Goal: Task Accomplishment & Management: Manage account settings

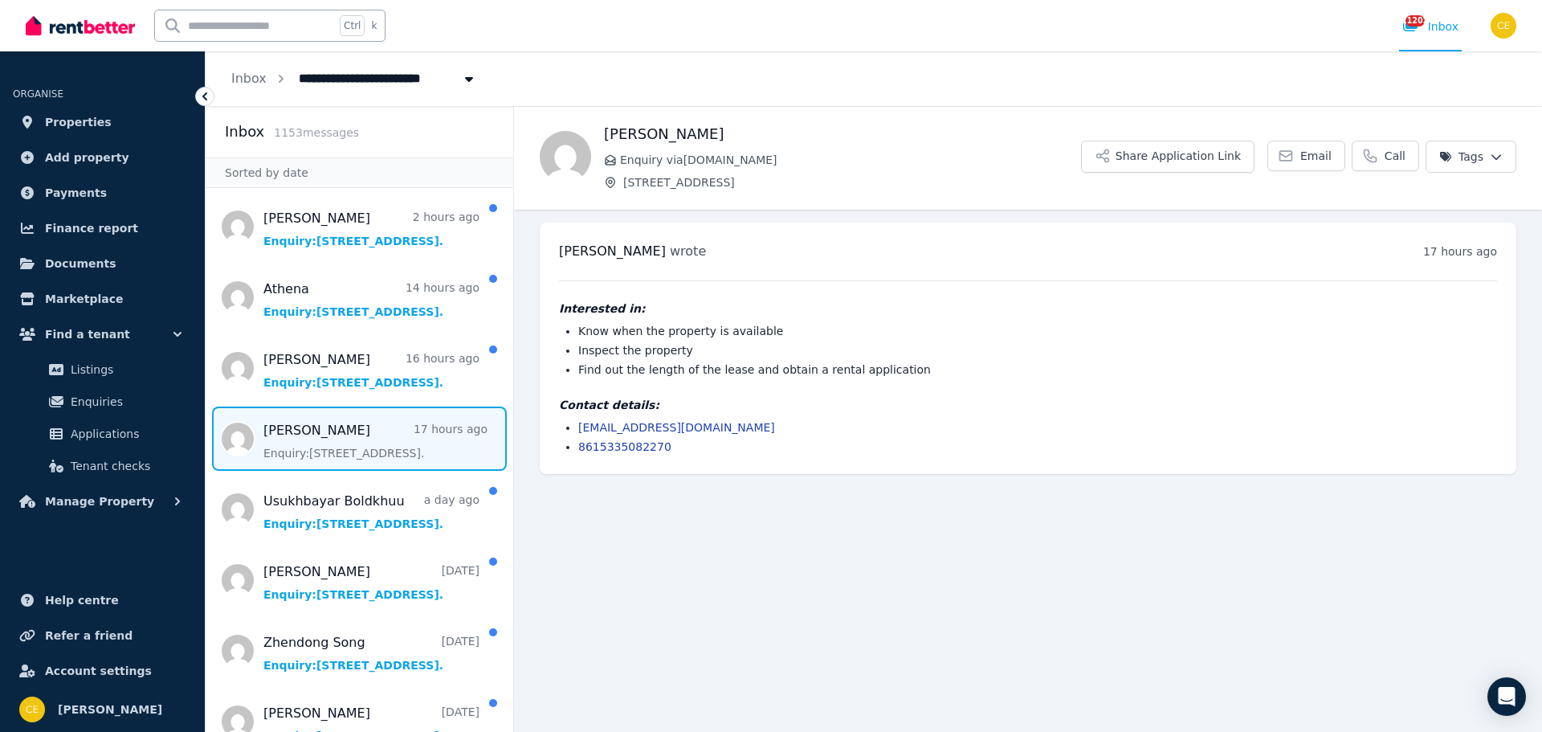
click at [317, 435] on span "Message list" at bounding box center [360, 438] width 308 height 64
click at [734, 423] on li "[EMAIL_ADDRESS][DOMAIN_NAME]" at bounding box center [1037, 427] width 919 height 16
click at [659, 172] on div "[PERSON_NAME] Enquiry via [DOMAIN_NAME] [STREET_ADDRESS]" at bounding box center [842, 156] width 477 height 67
click at [399, 76] on span "[STREET_ADDRESS]" at bounding box center [369, 77] width 161 height 26
type input "**********"
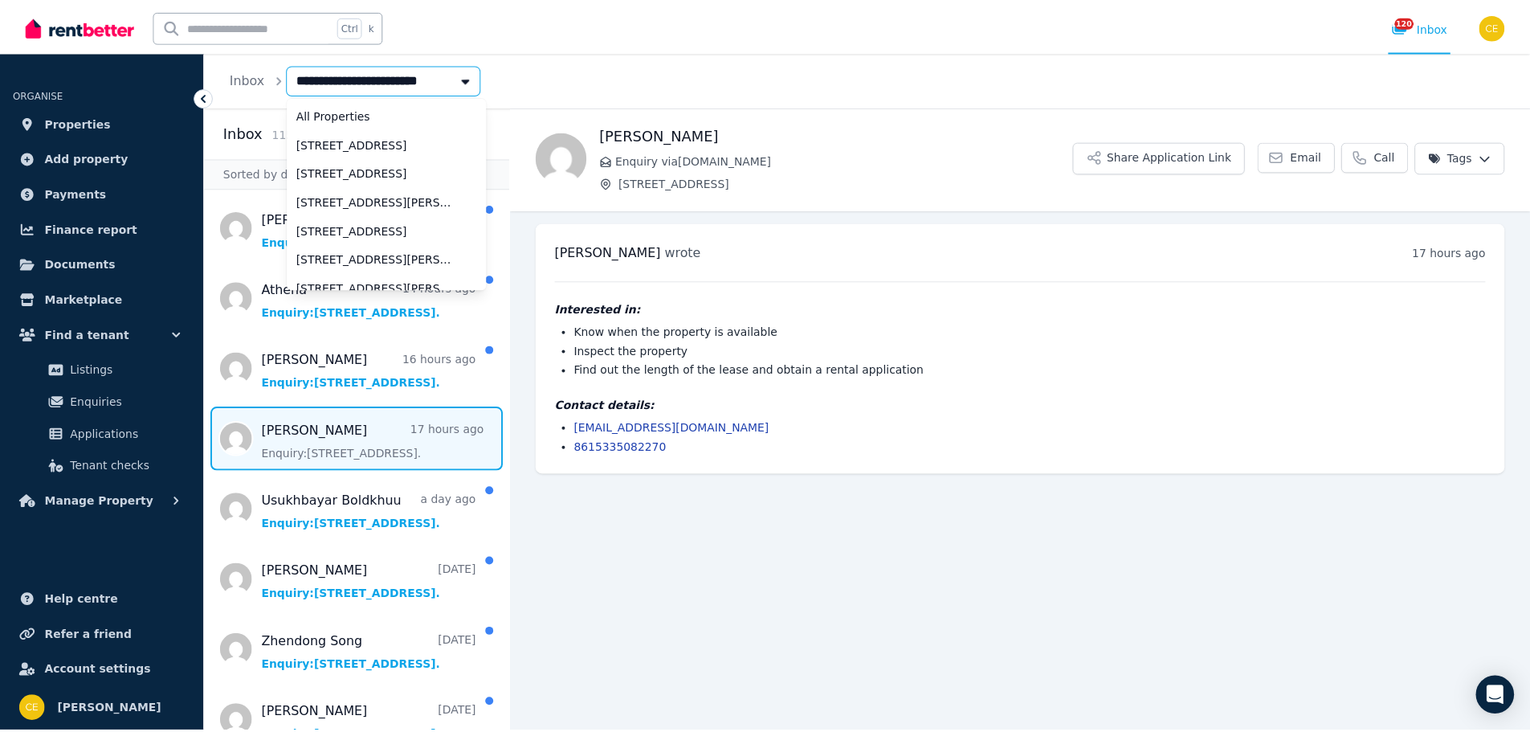
scroll to position [1459, 0]
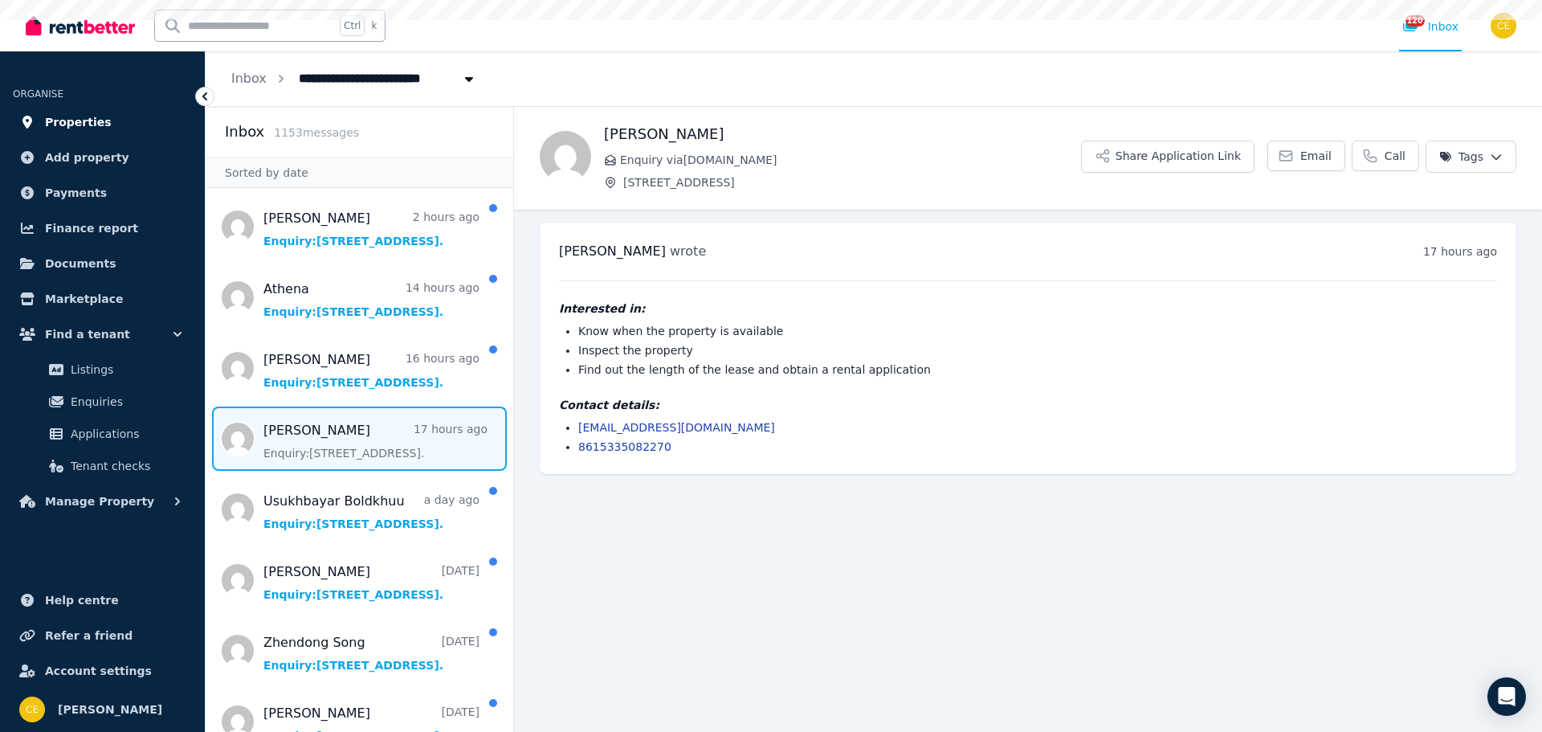
click at [84, 116] on span "Properties" at bounding box center [78, 121] width 67 height 19
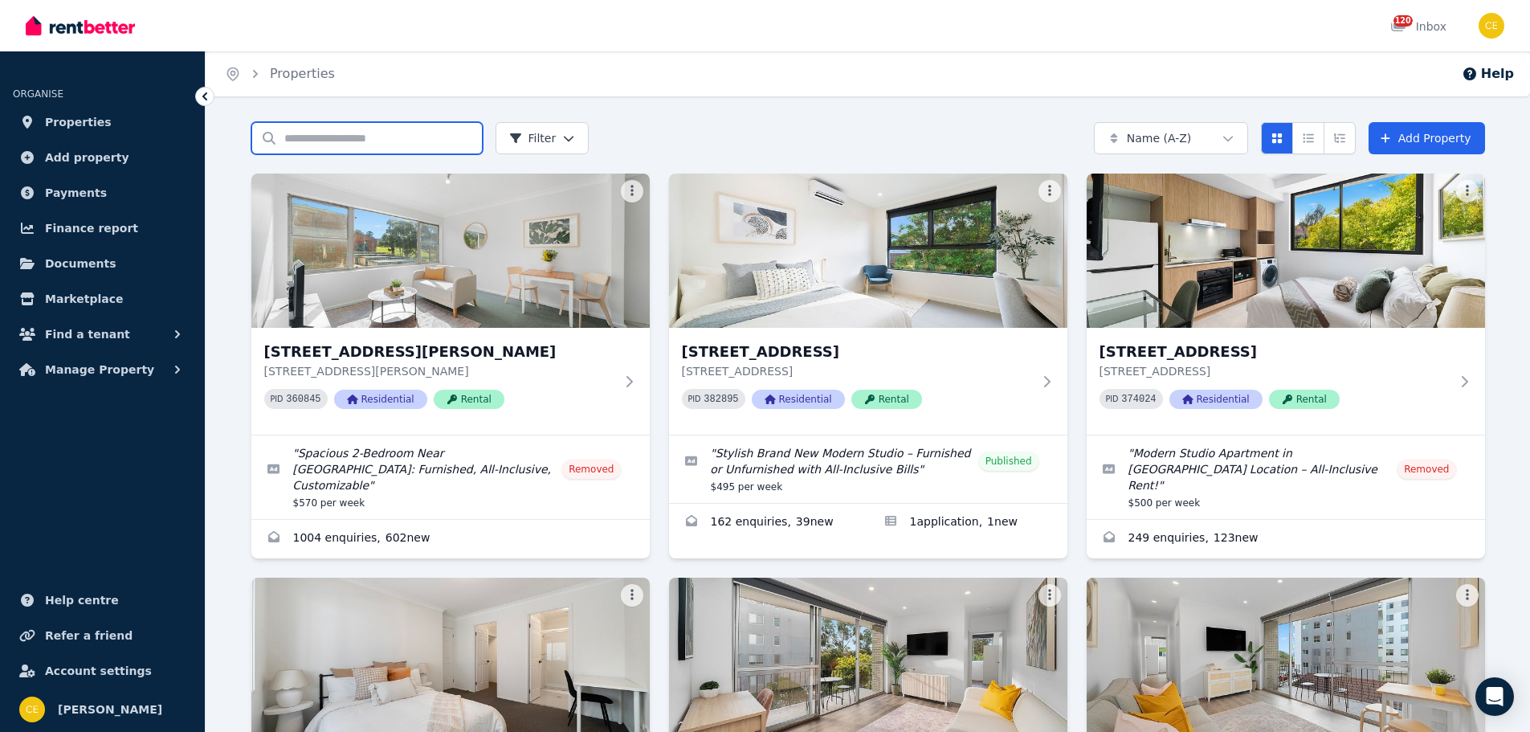
click at [422, 146] on input "Search properties" at bounding box center [366, 138] width 231 height 32
type input "**********"
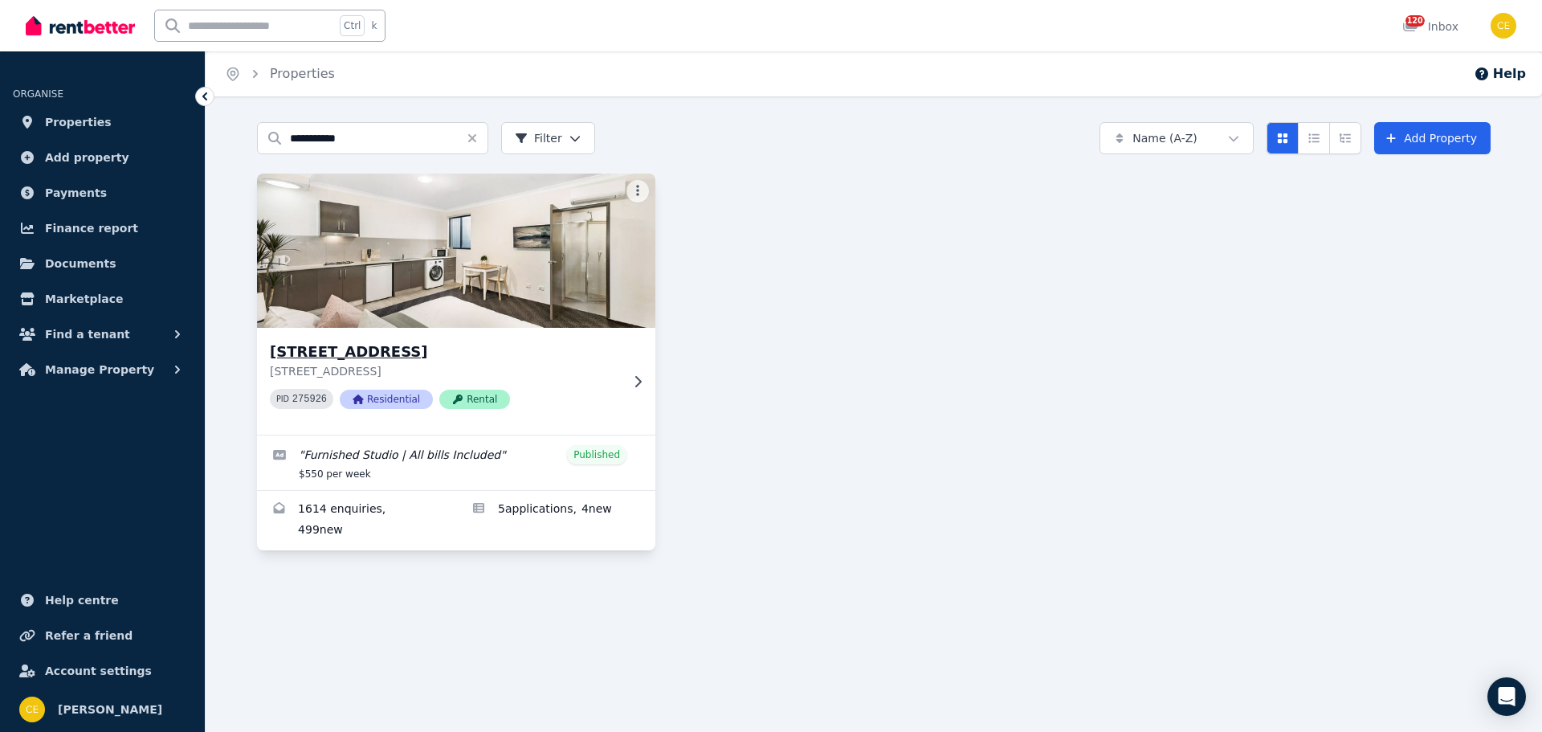
click at [379, 344] on h3 "[STREET_ADDRESS]" at bounding box center [445, 352] width 350 height 22
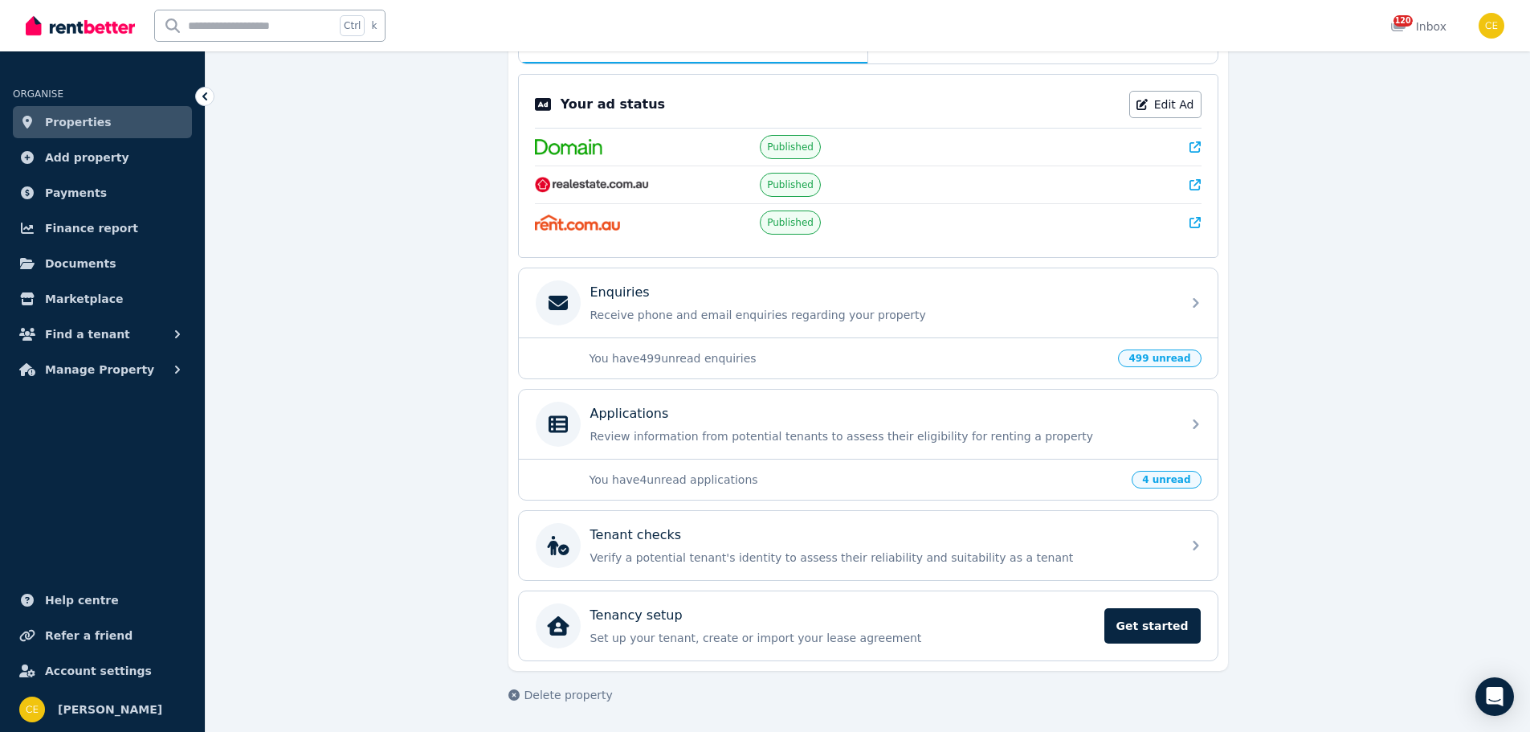
scroll to position [67, 0]
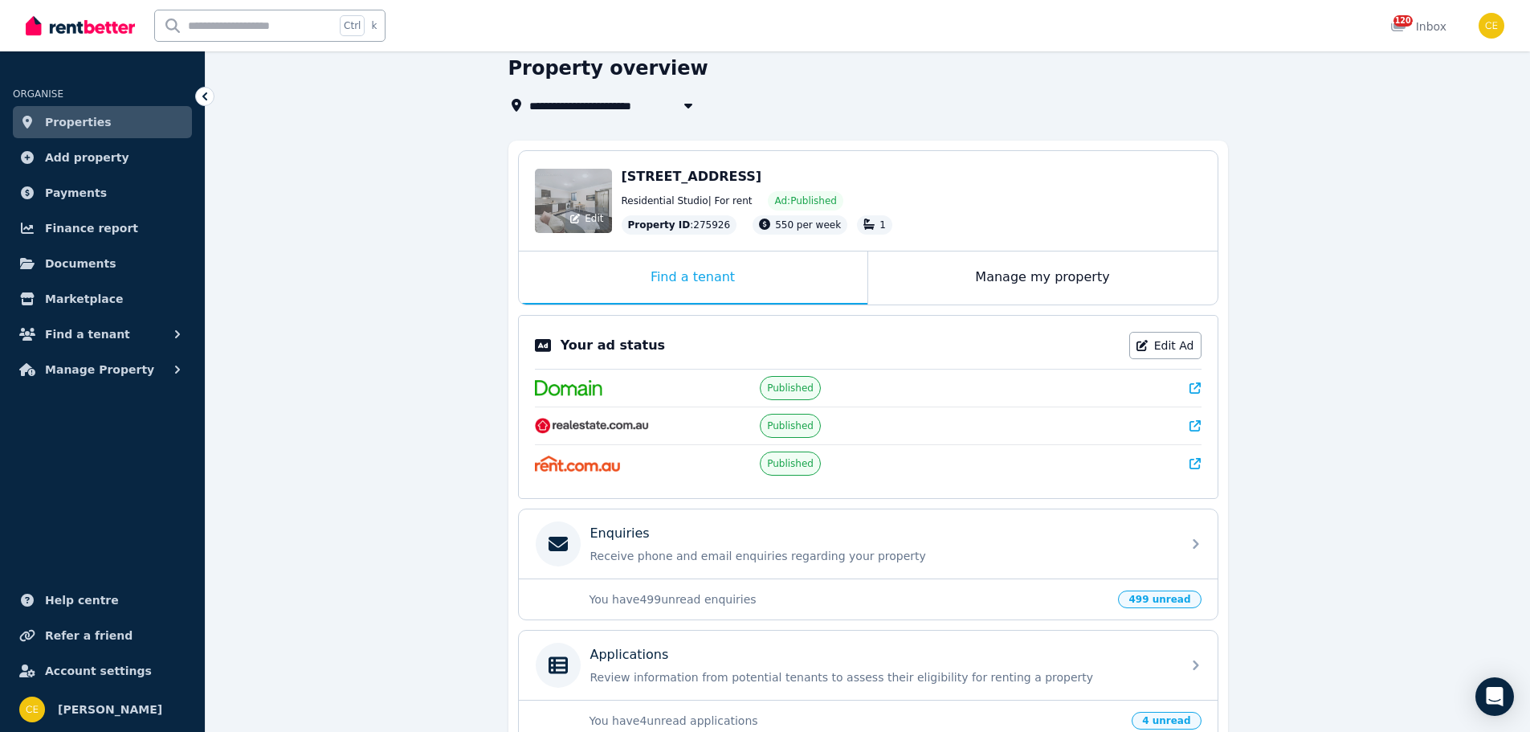
click at [578, 189] on div "Edit" at bounding box center [573, 201] width 77 height 64
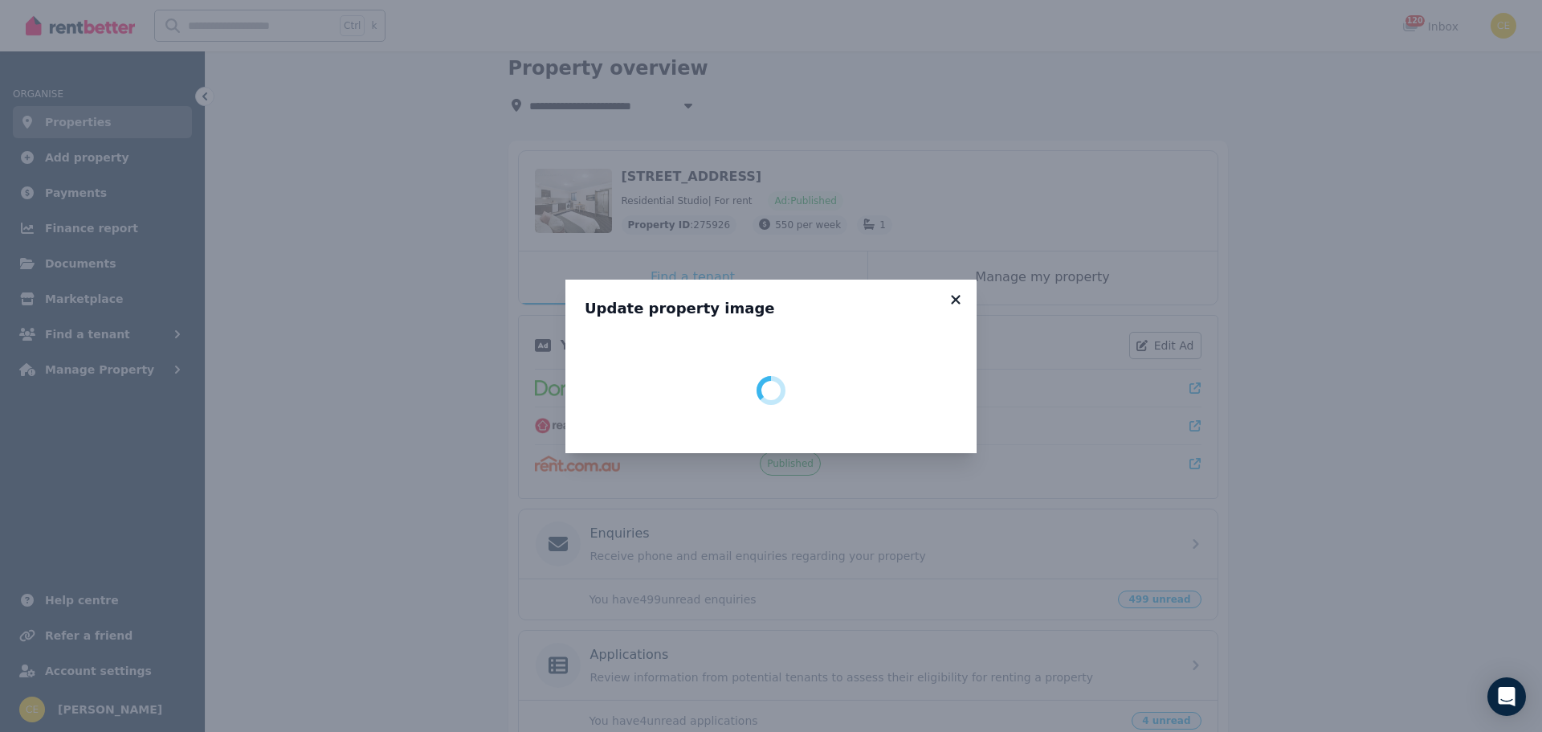
click at [954, 303] on icon at bounding box center [956, 299] width 16 height 14
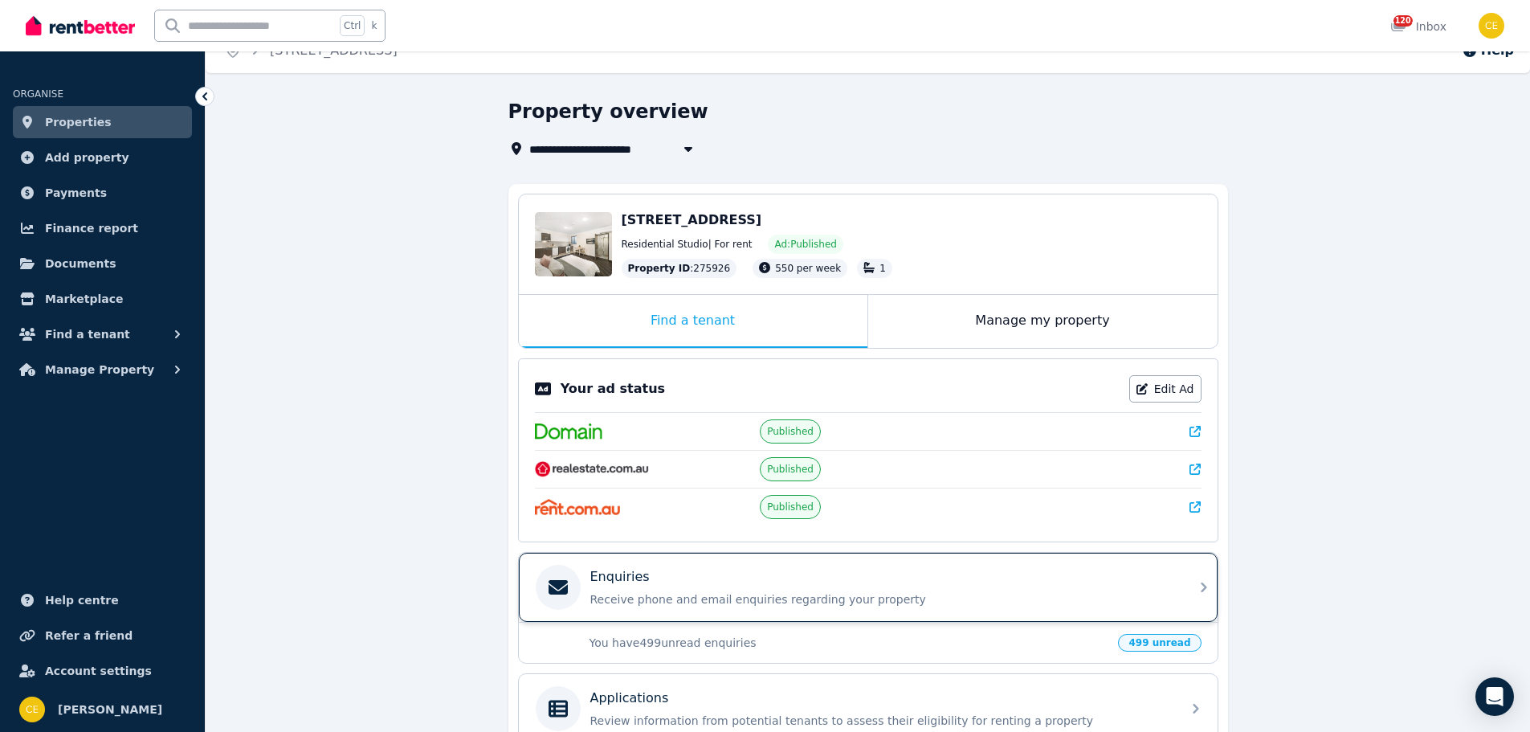
scroll to position [0, 0]
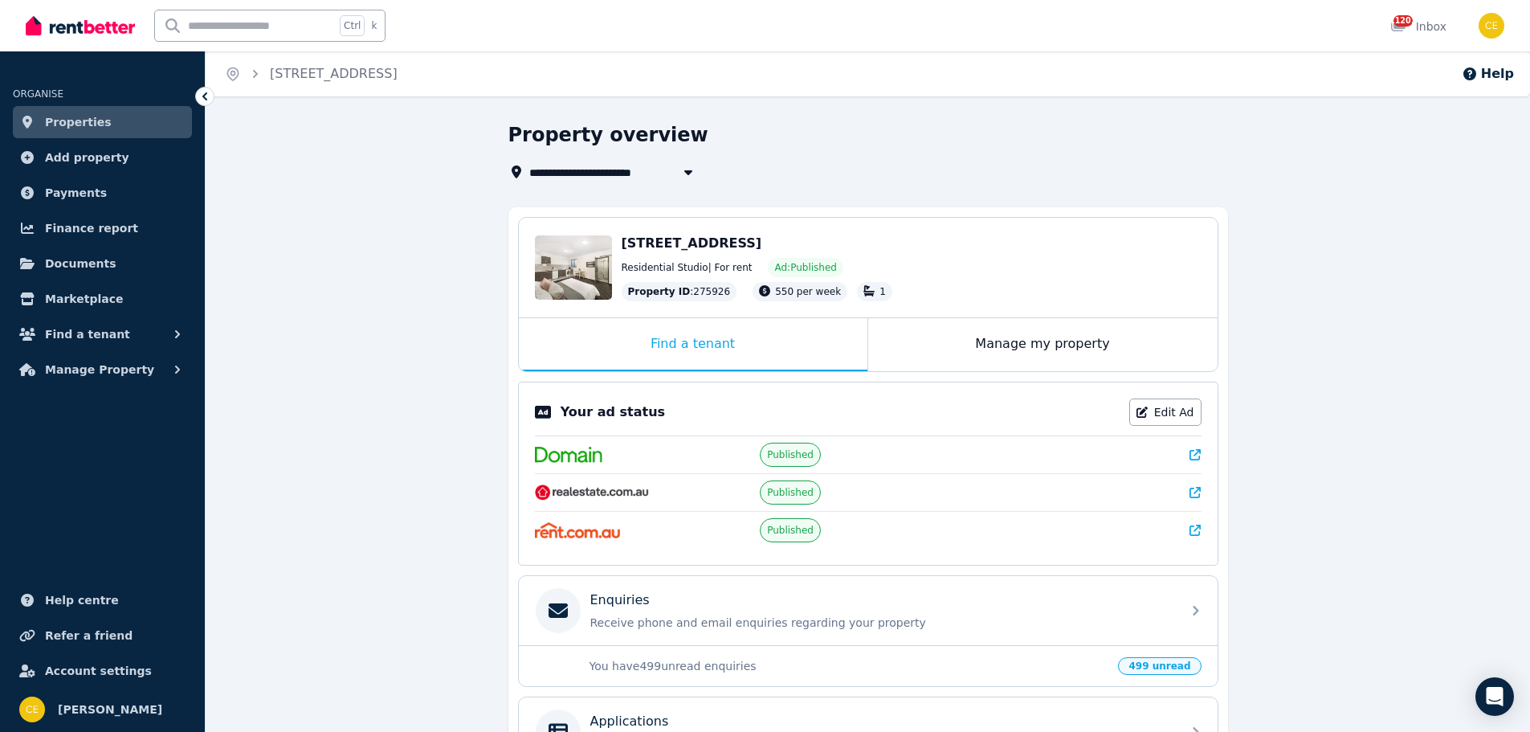
click at [724, 244] on span "[STREET_ADDRESS]" at bounding box center [692, 242] width 141 height 15
click at [930, 347] on div "Manage my property" at bounding box center [1042, 344] width 349 height 53
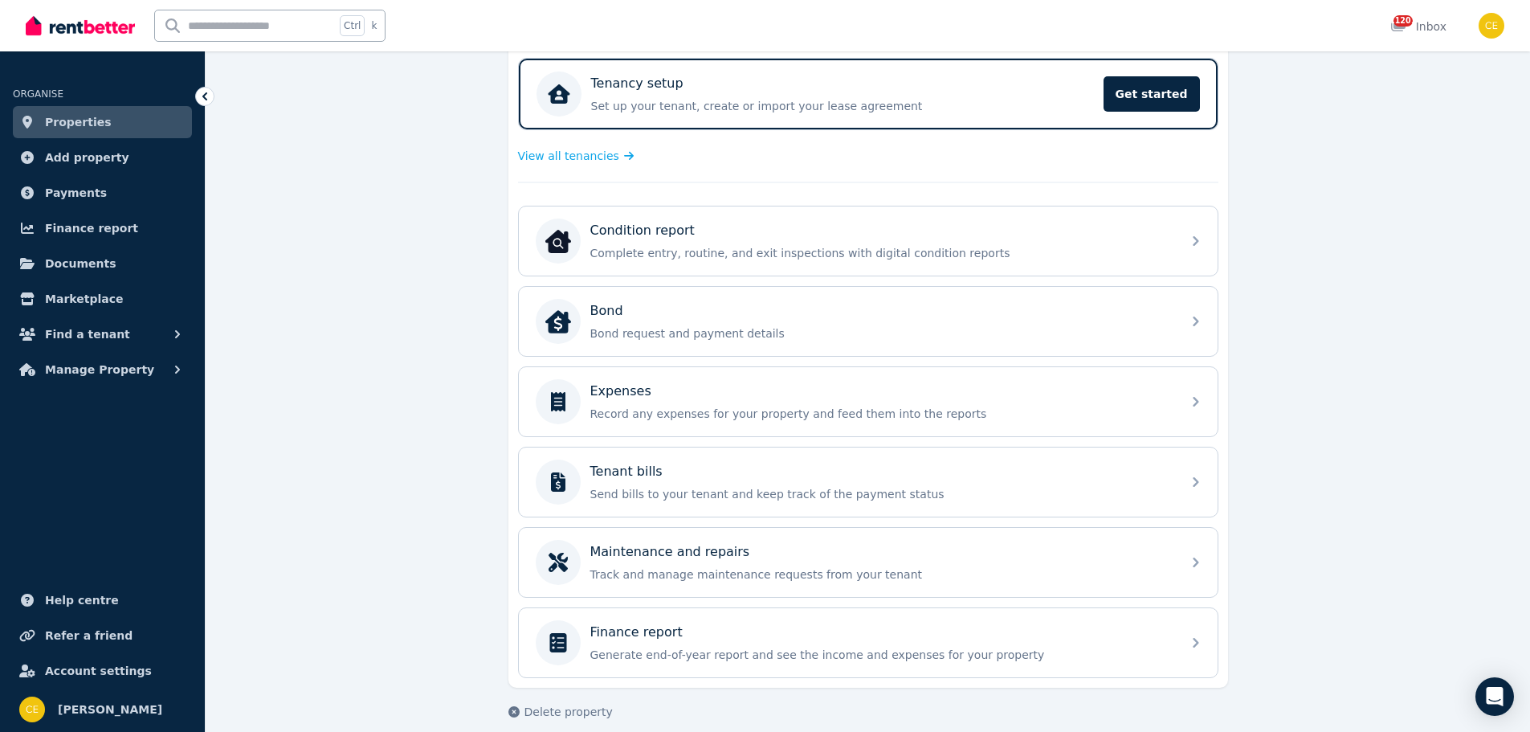
scroll to position [440, 0]
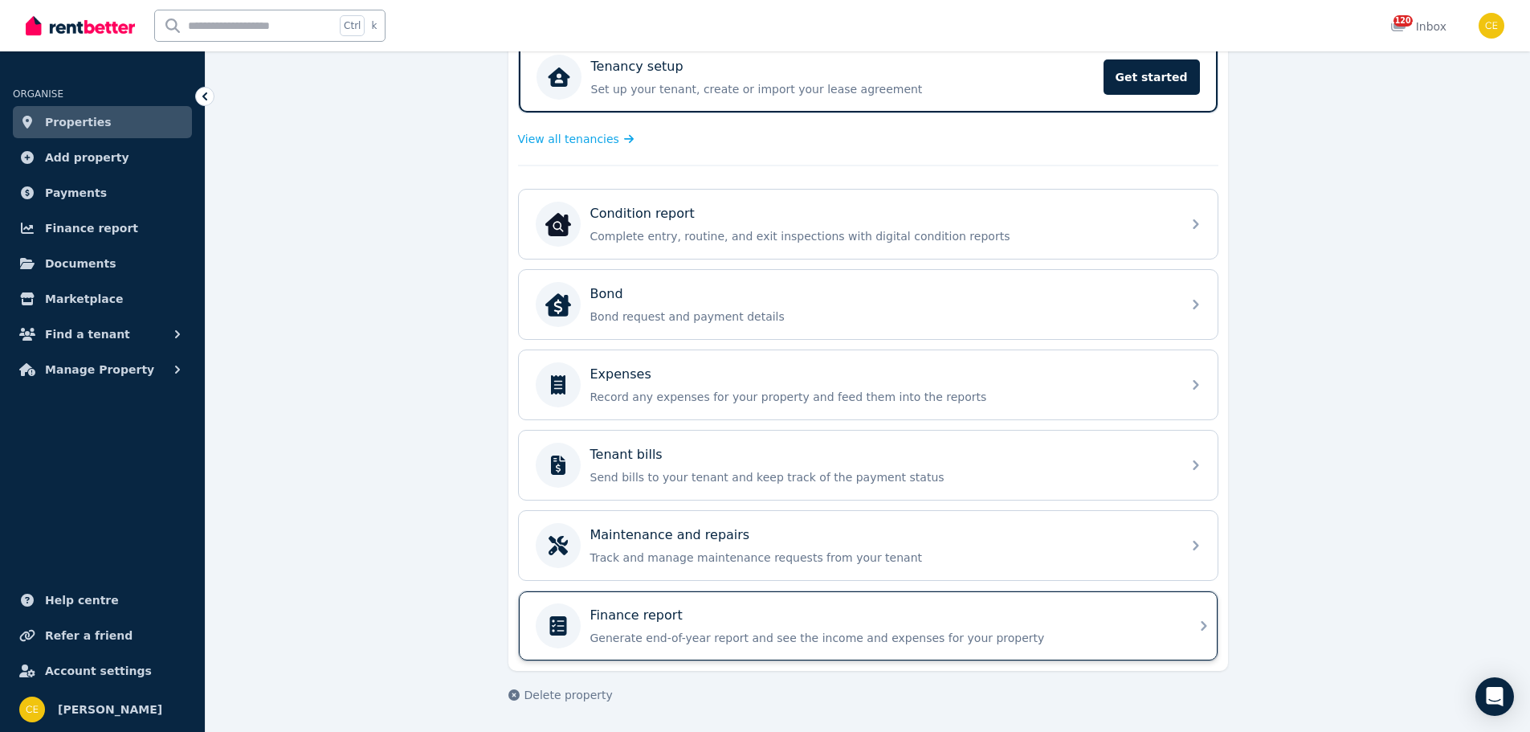
click at [675, 618] on div "Finance report" at bounding box center [881, 615] width 582 height 19
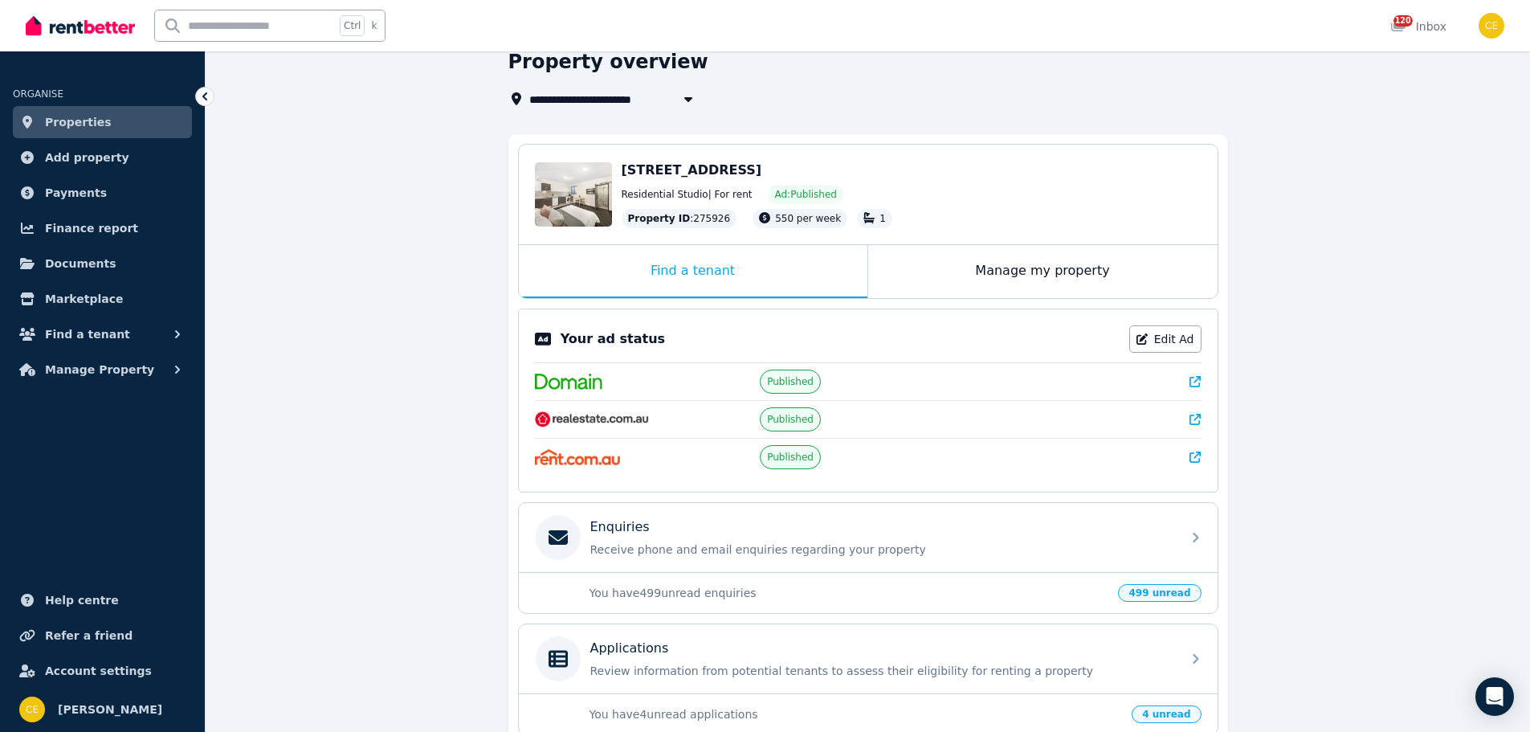
scroll to position [67, 0]
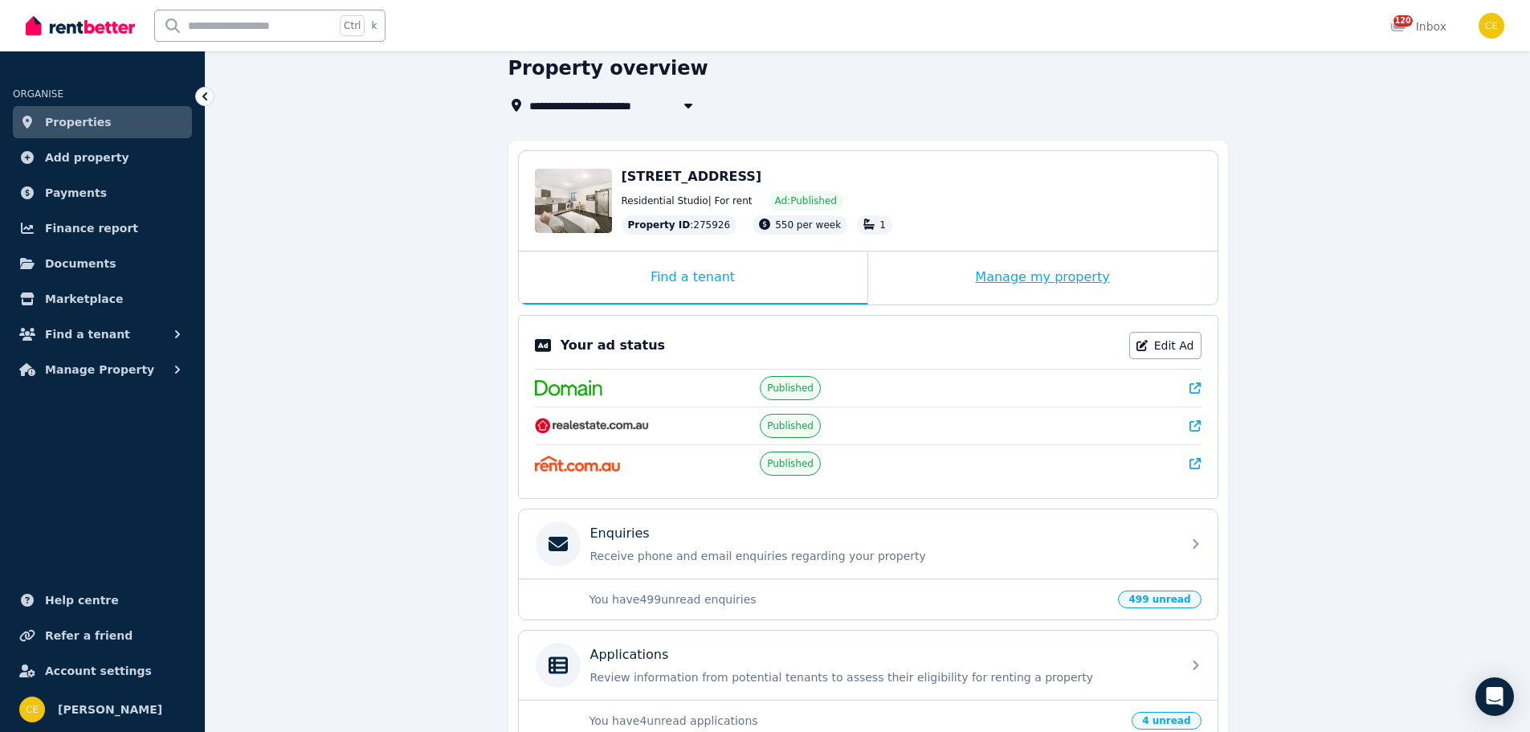
click at [916, 279] on div "Manage my property" at bounding box center [1042, 277] width 349 height 53
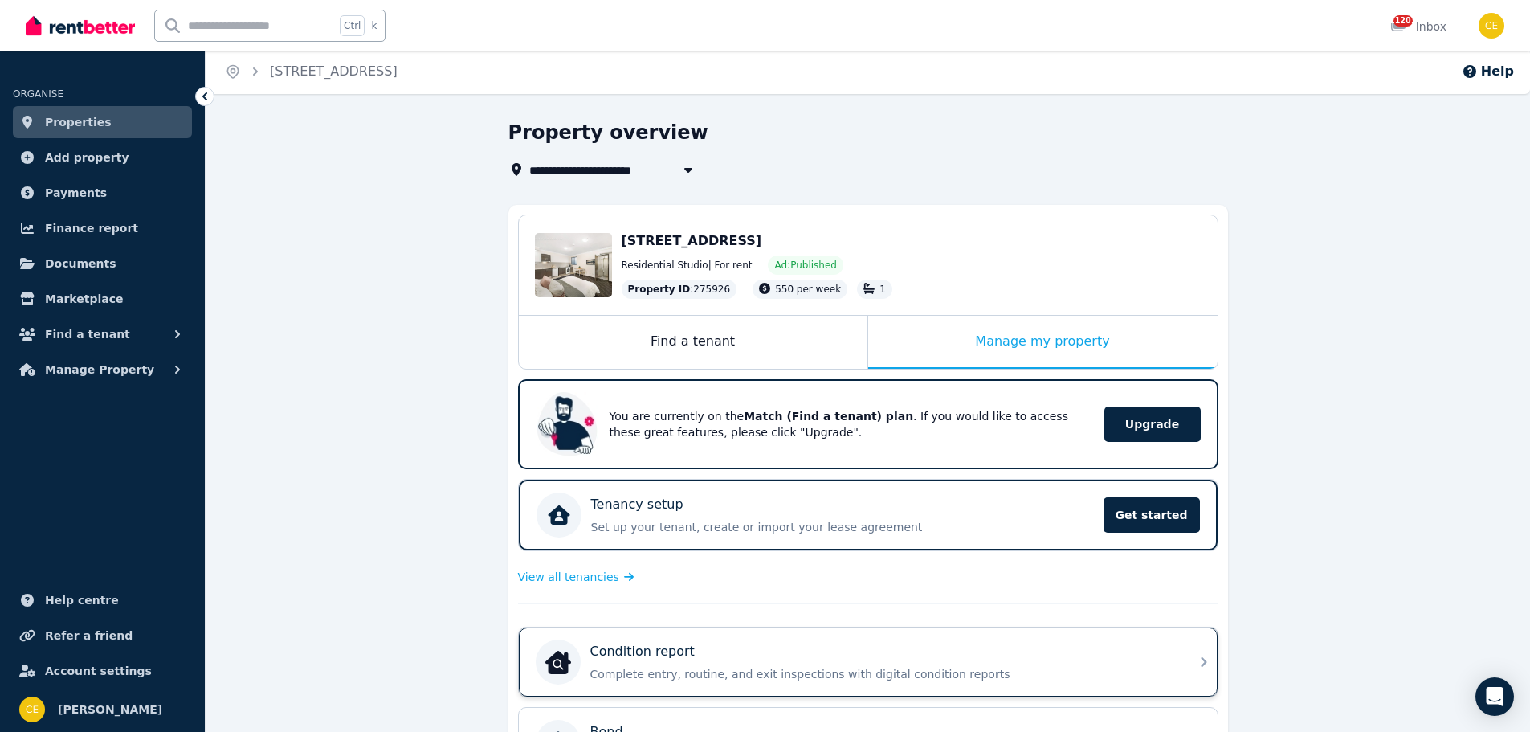
scroll to position [0, 0]
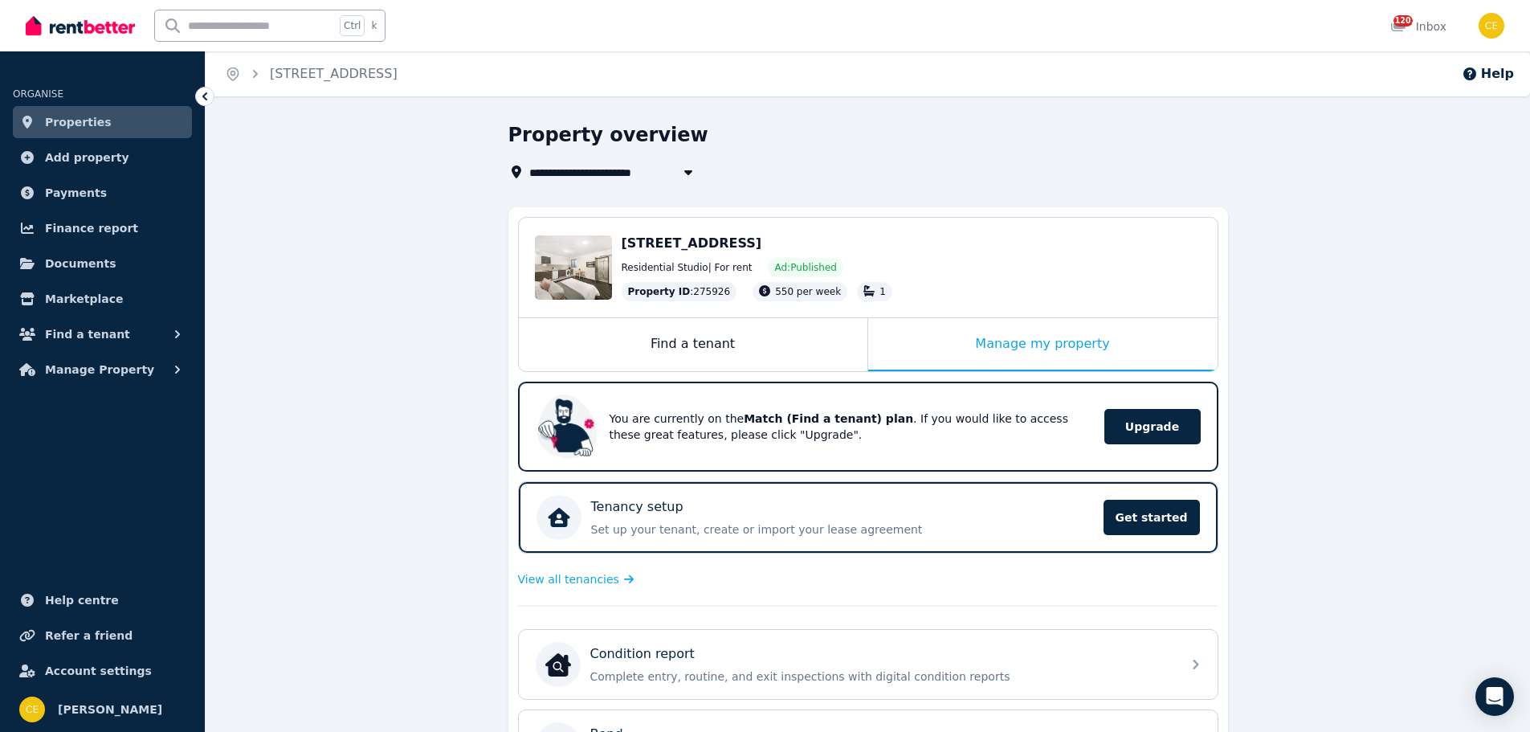
click at [652, 137] on h1 "Property overview" at bounding box center [609, 135] width 200 height 26
click at [622, 171] on span "[STREET_ADDRESS]" at bounding box center [599, 171] width 141 height 19
type input "**********"
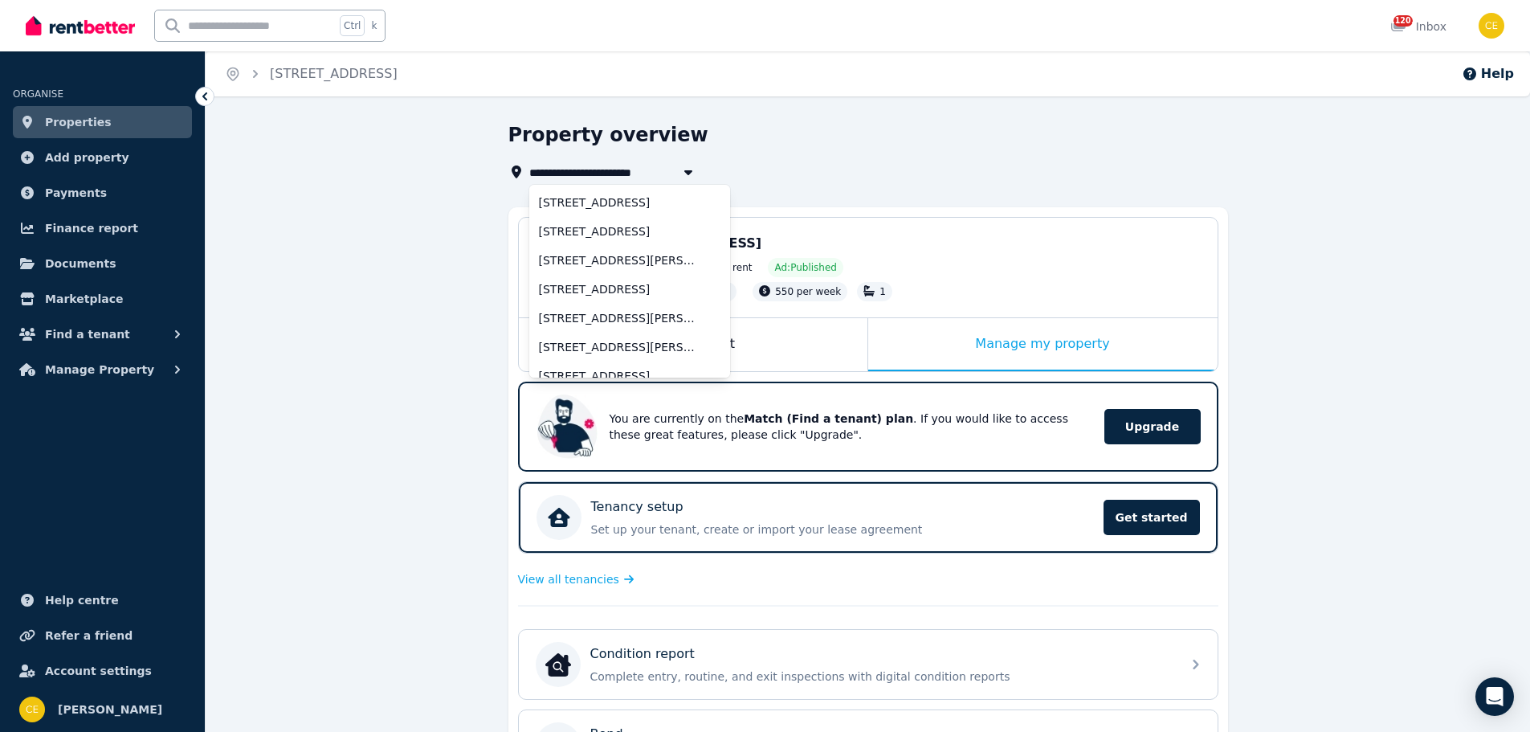
scroll to position [1430, 0]
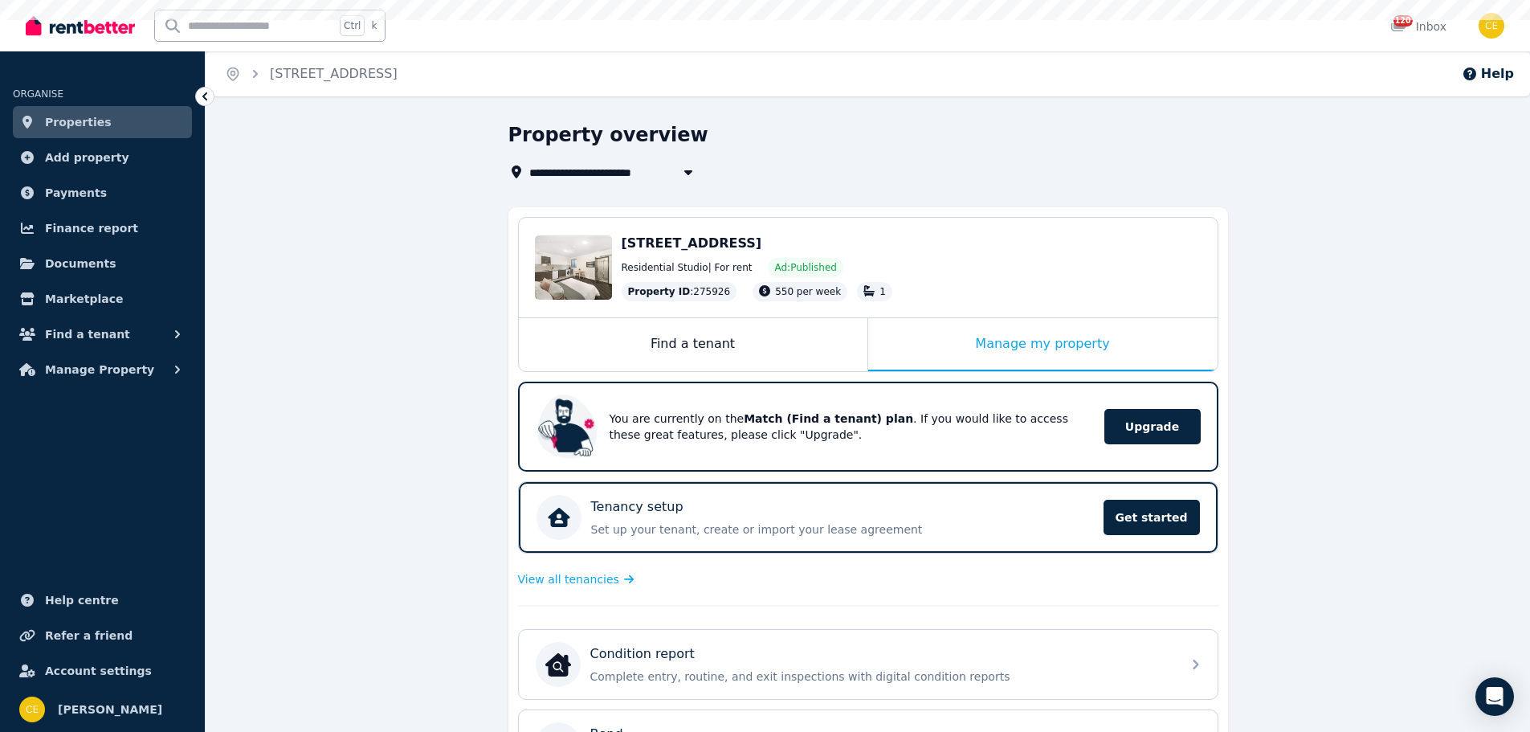
click at [801, 169] on div "**********" at bounding box center [864, 171] width 710 height 19
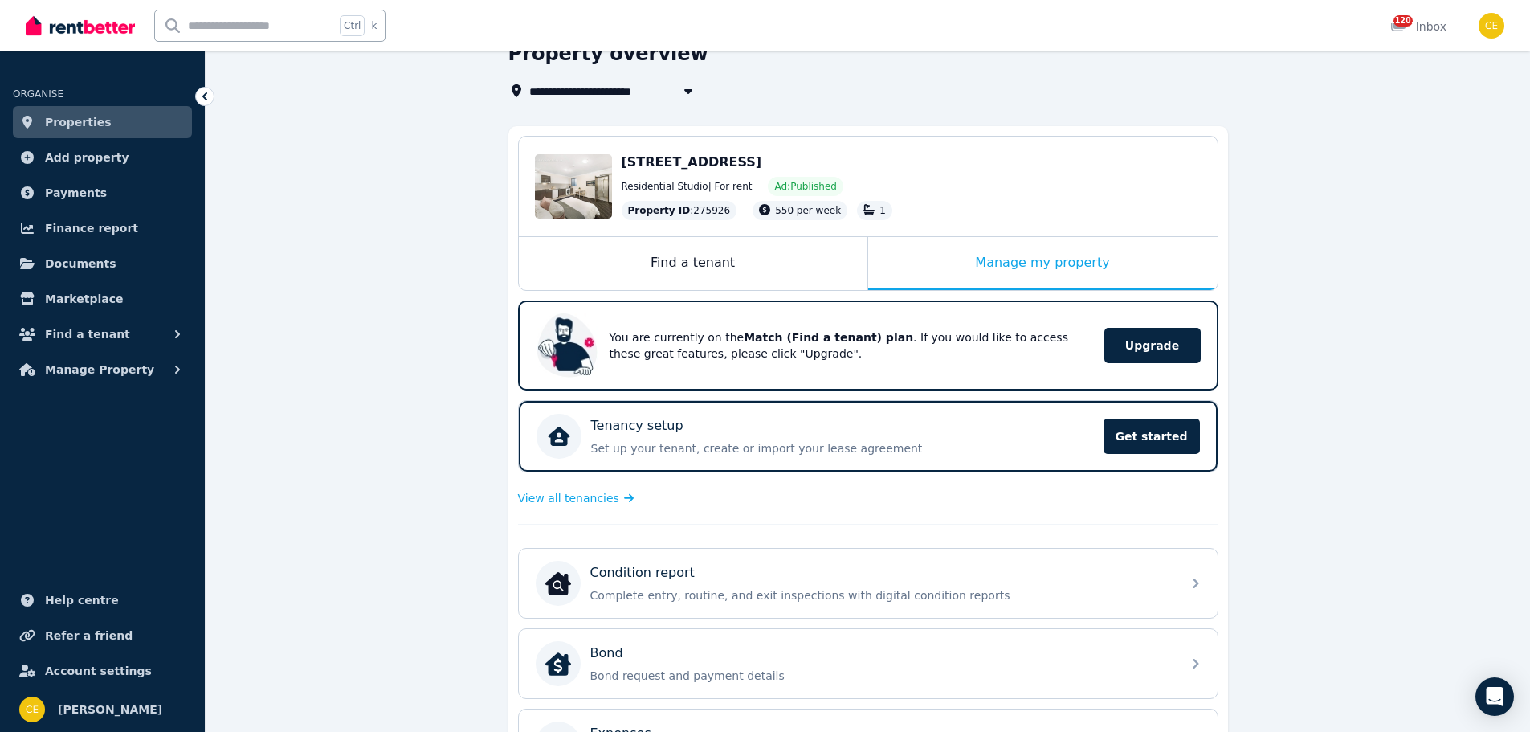
scroll to position [80, 0]
click at [570, 495] on span "View all tenancies" at bounding box center [568, 499] width 101 height 16
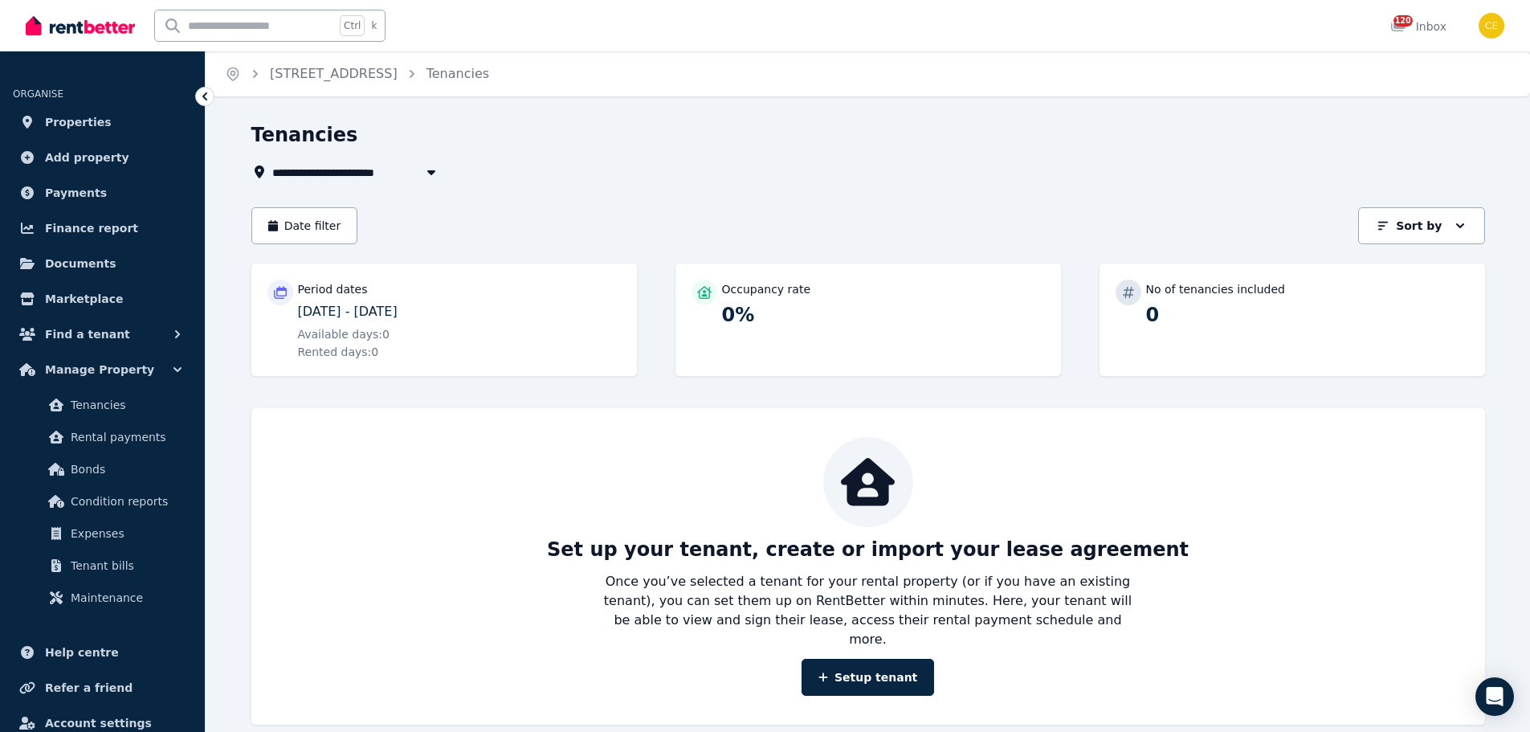
click at [203, 96] on icon at bounding box center [204, 96] width 5 height 8
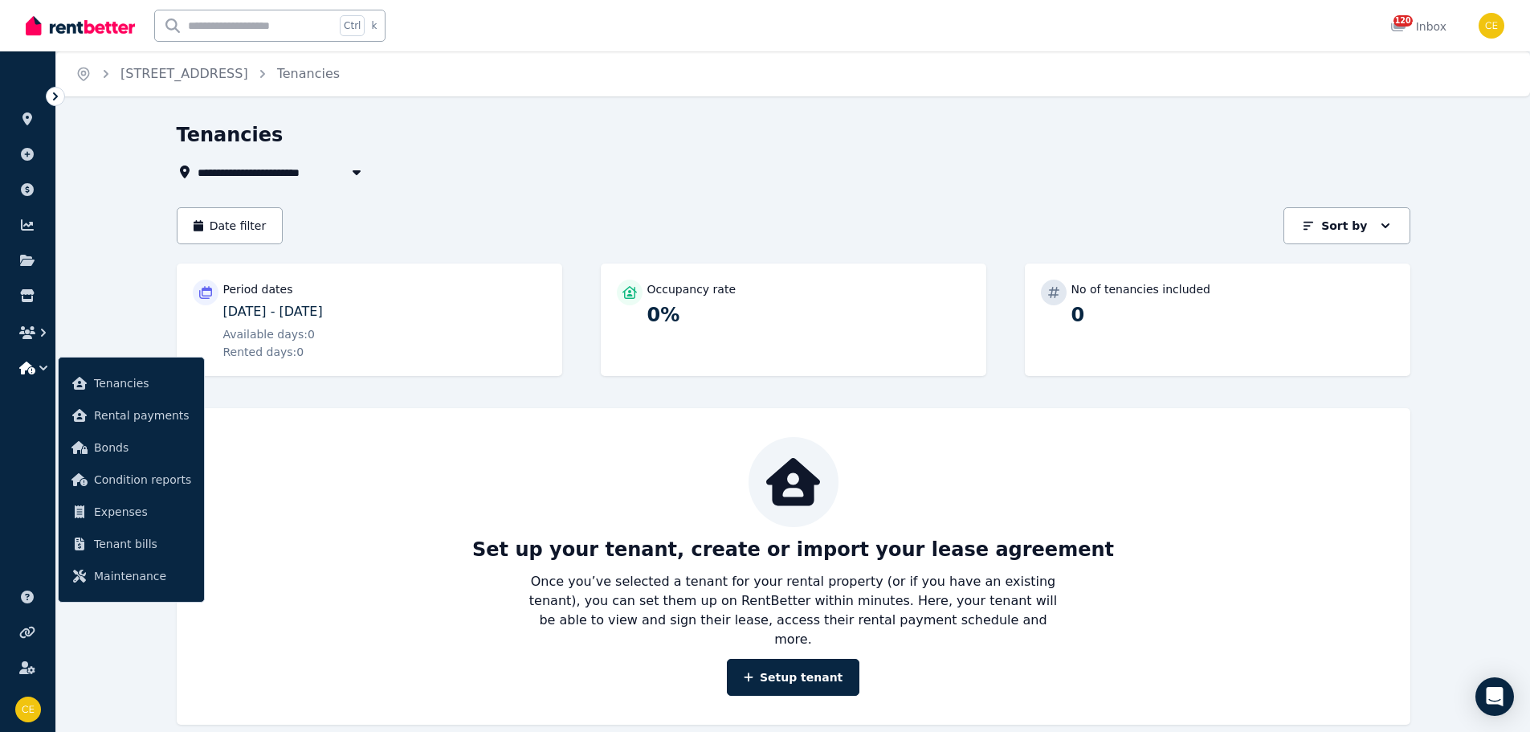
click at [54, 96] on icon at bounding box center [55, 96] width 16 height 16
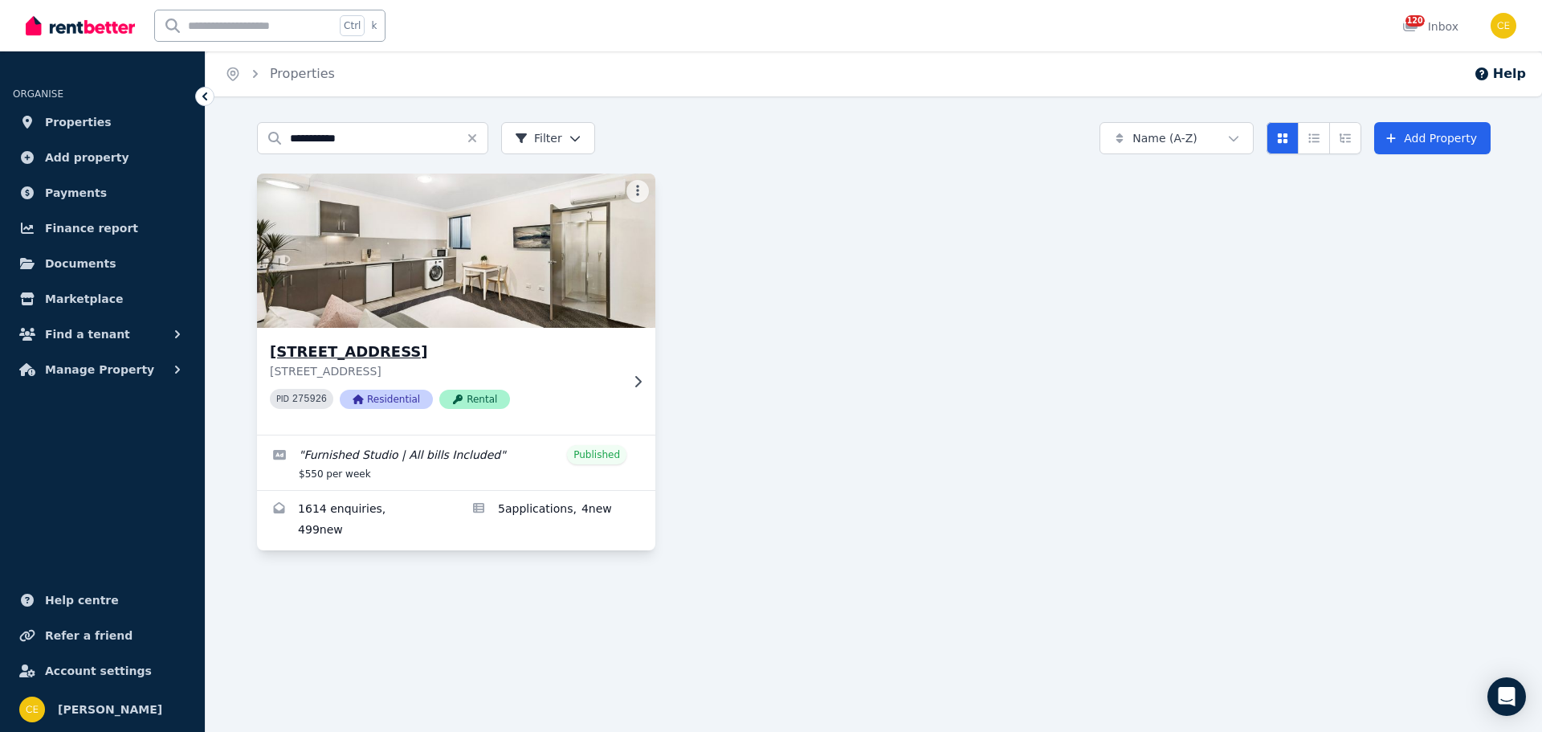
click at [431, 374] on p "[STREET_ADDRESS]" at bounding box center [445, 371] width 350 height 16
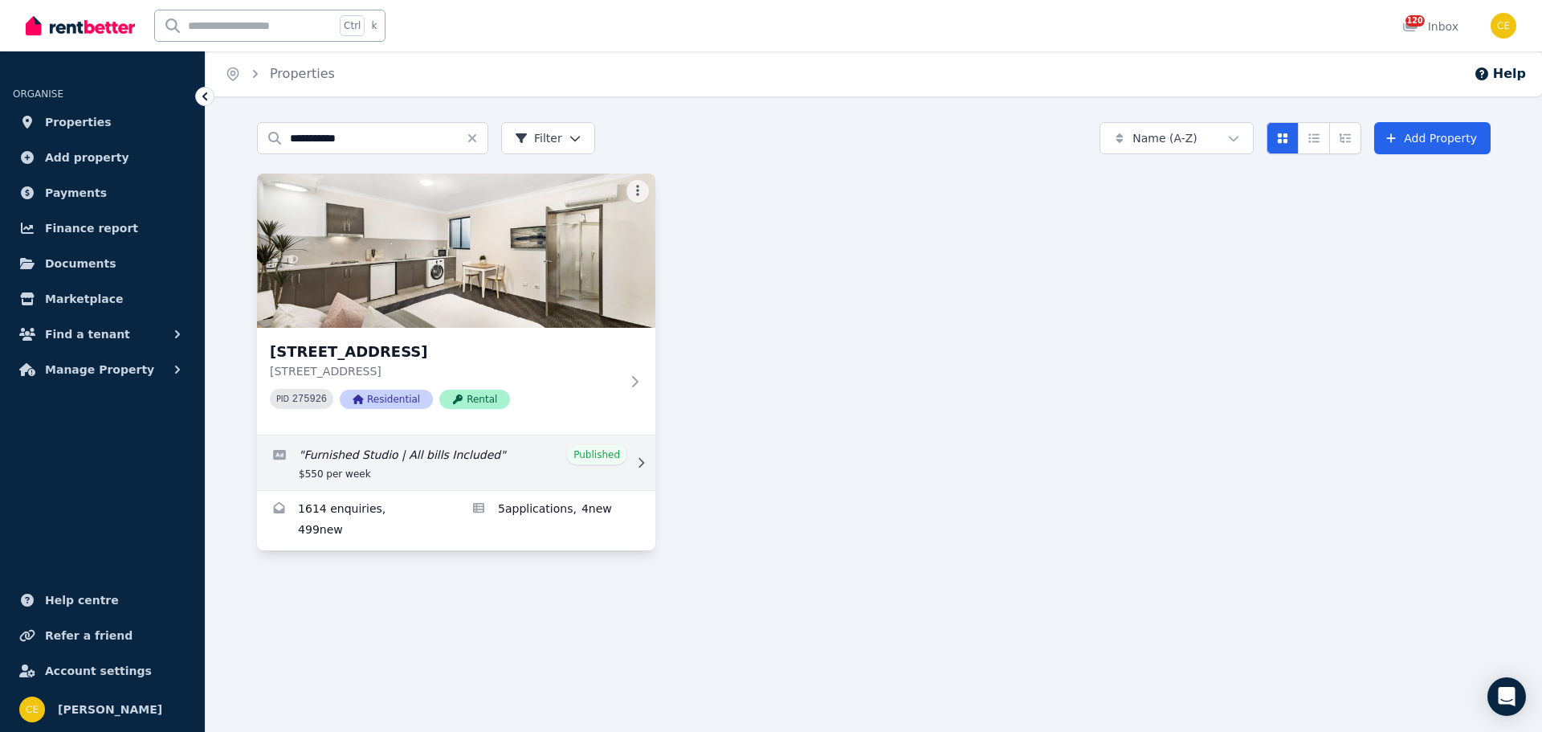
click at [398, 460] on link "Edit listing: Furnished Studio | All bills Included" at bounding box center [456, 462] width 398 height 55
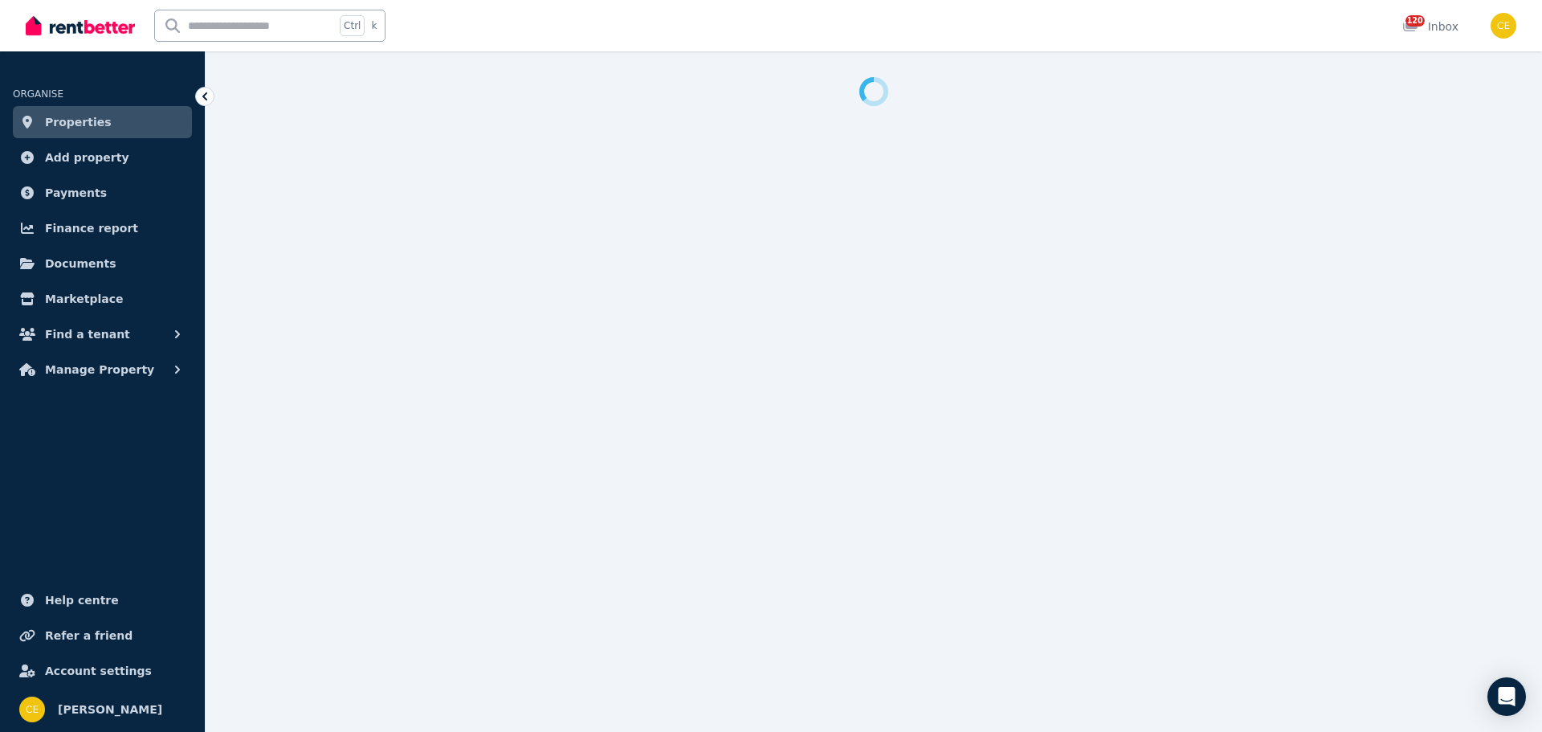
select select "***"
select select "**********"
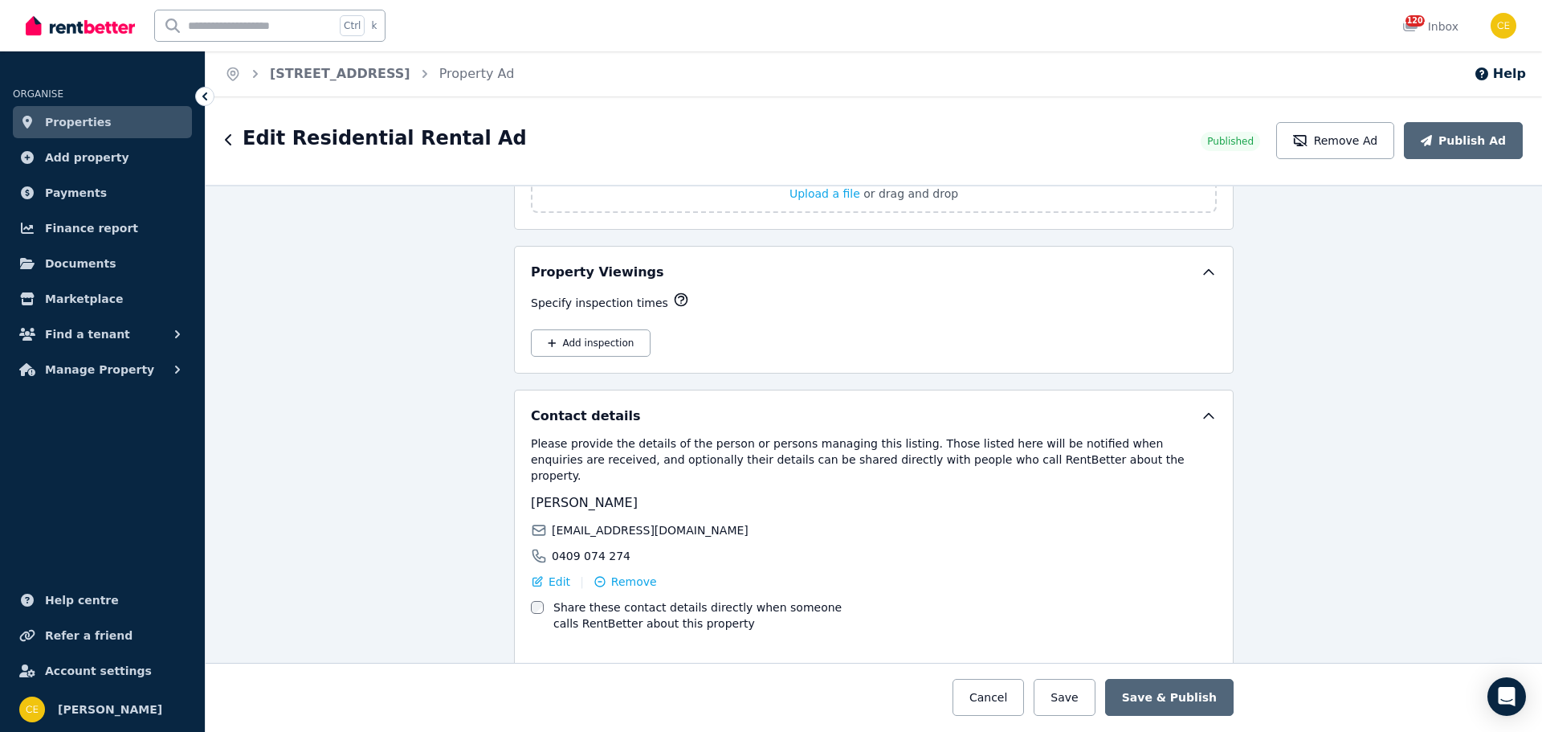
scroll to position [2458, 0]
